Goal: Transaction & Acquisition: Download file/media

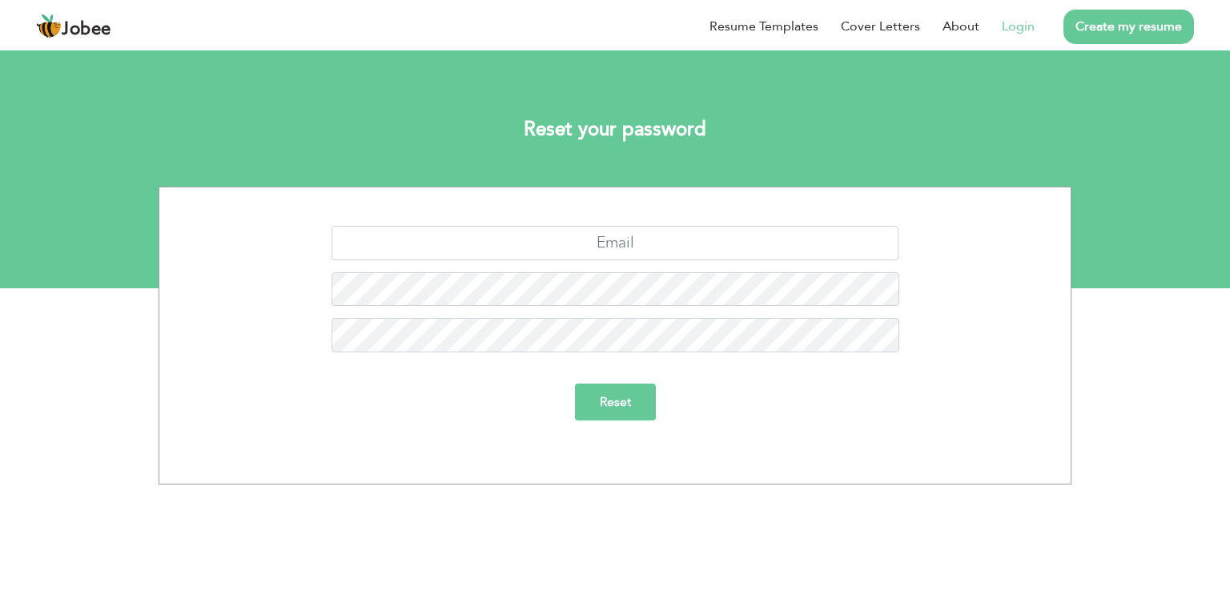
click at [1023, 27] on link "Login" at bounding box center [1018, 26] width 33 height 19
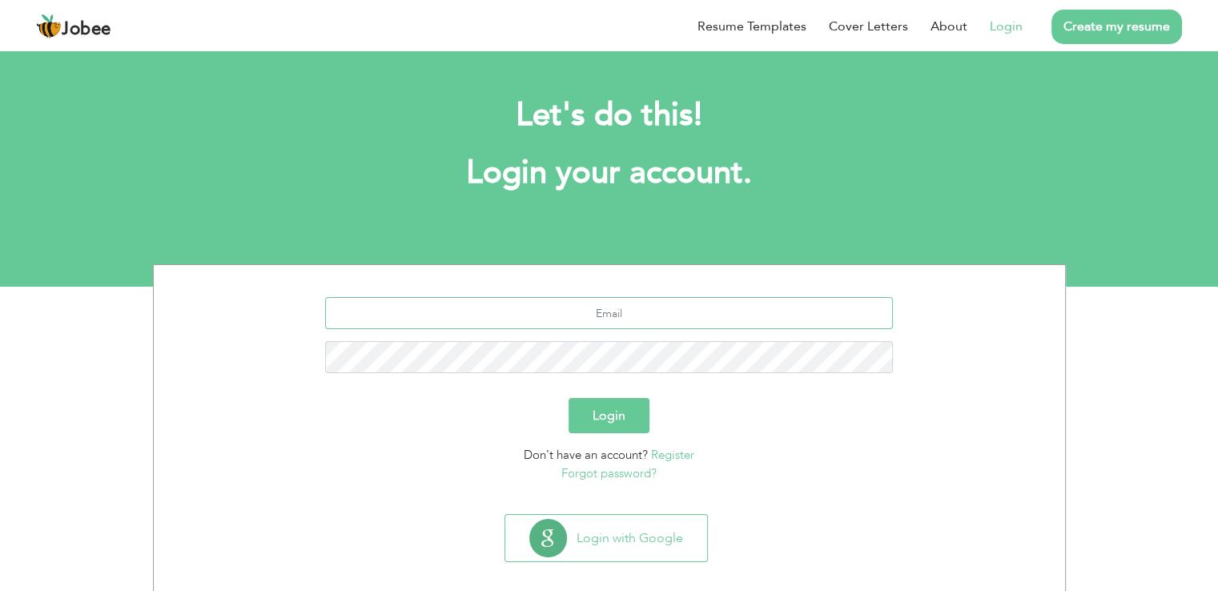
click at [557, 316] on input "text" at bounding box center [609, 313] width 568 height 32
type input "imamshamil4141@gmail.com"
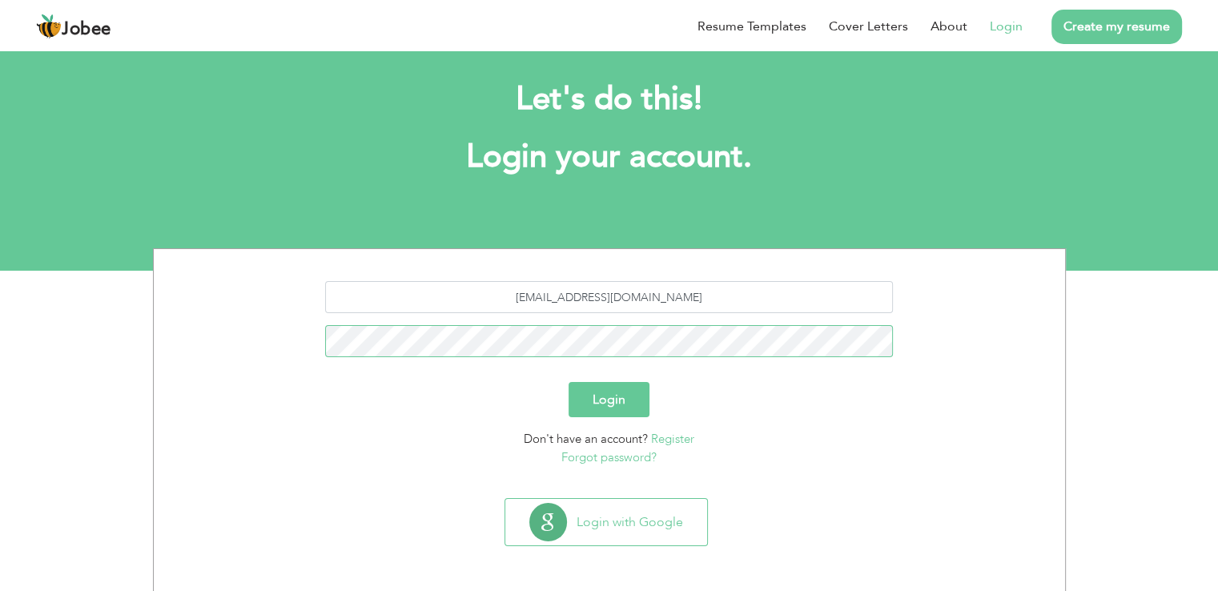
click at [569, 382] on button "Login" at bounding box center [609, 399] width 81 height 35
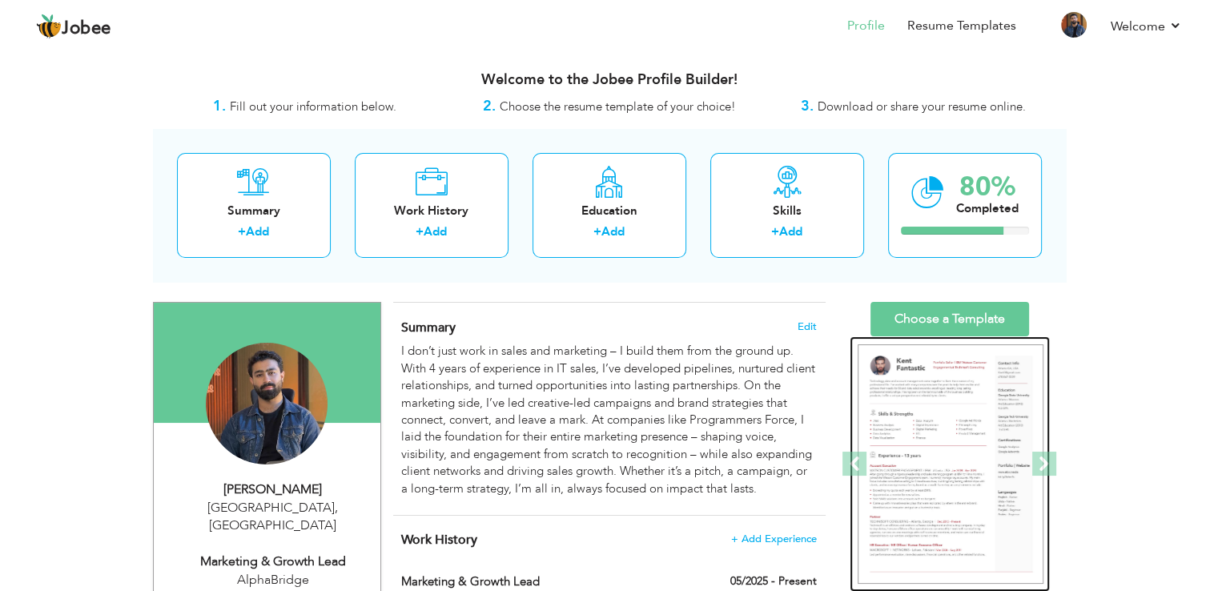
click at [936, 437] on img at bounding box center [951, 464] width 186 height 240
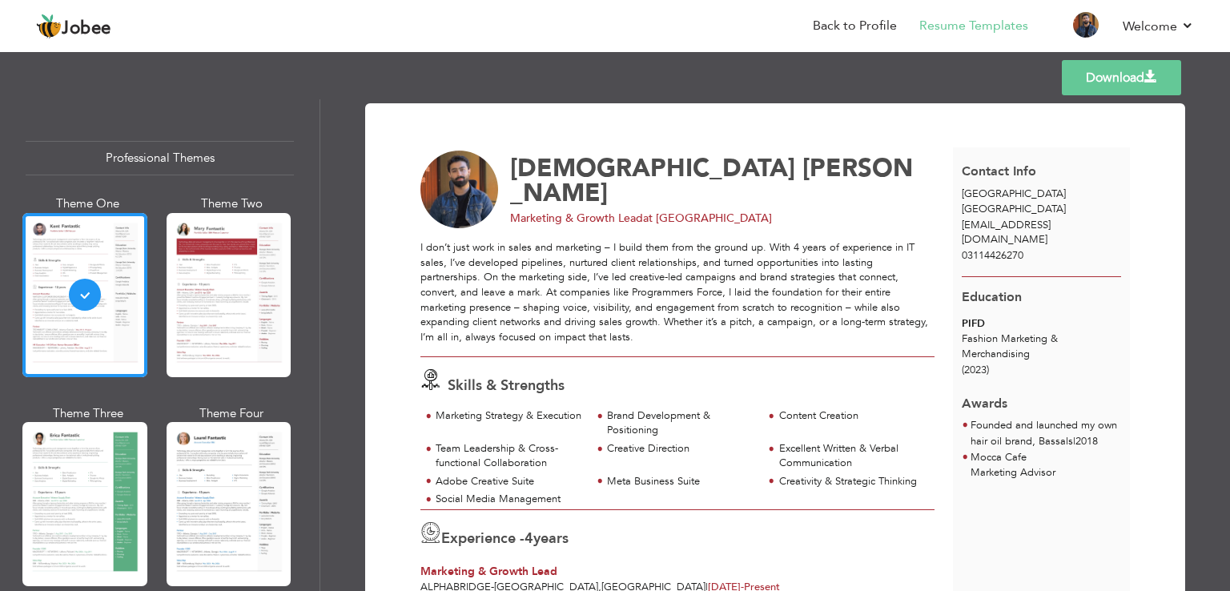
click at [1073, 87] on link "Download" at bounding box center [1121, 77] width 119 height 35
